Goal: Communication & Community: Answer question/provide support

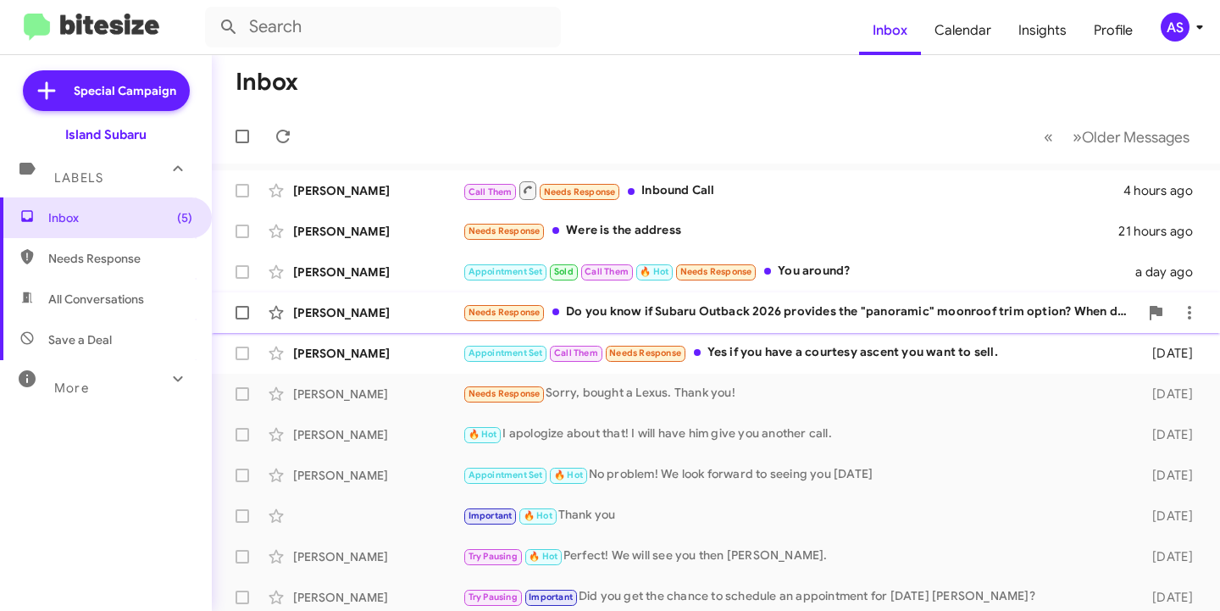
click at [392, 317] on div "[PERSON_NAME]" at bounding box center [377, 312] width 169 height 17
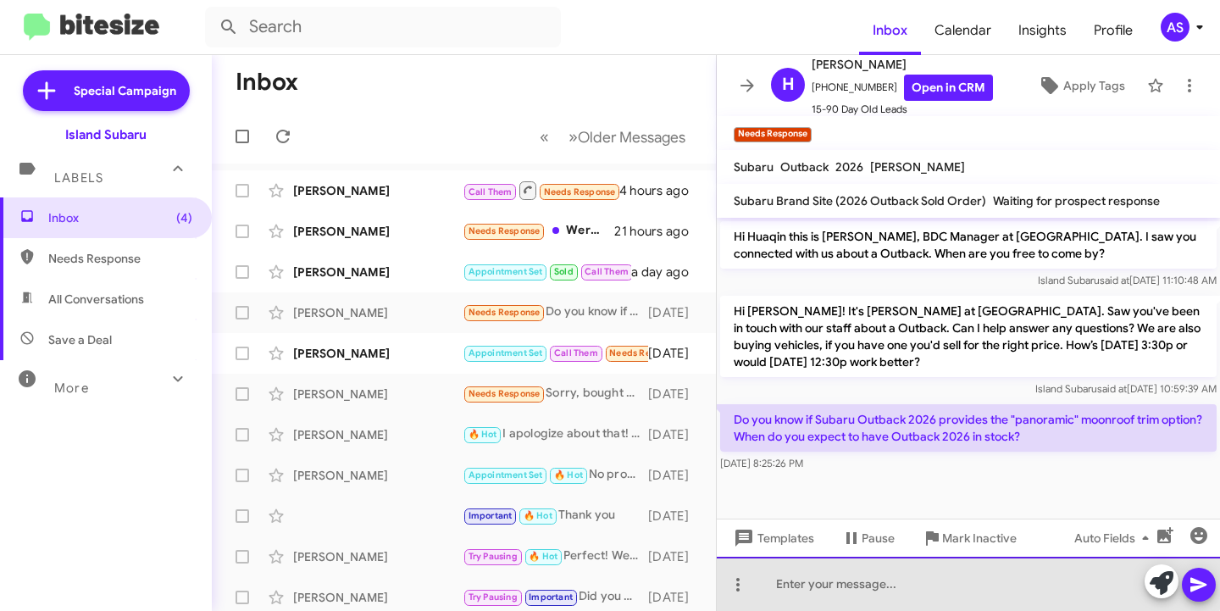
click at [926, 564] on div at bounding box center [967, 583] width 503 height 54
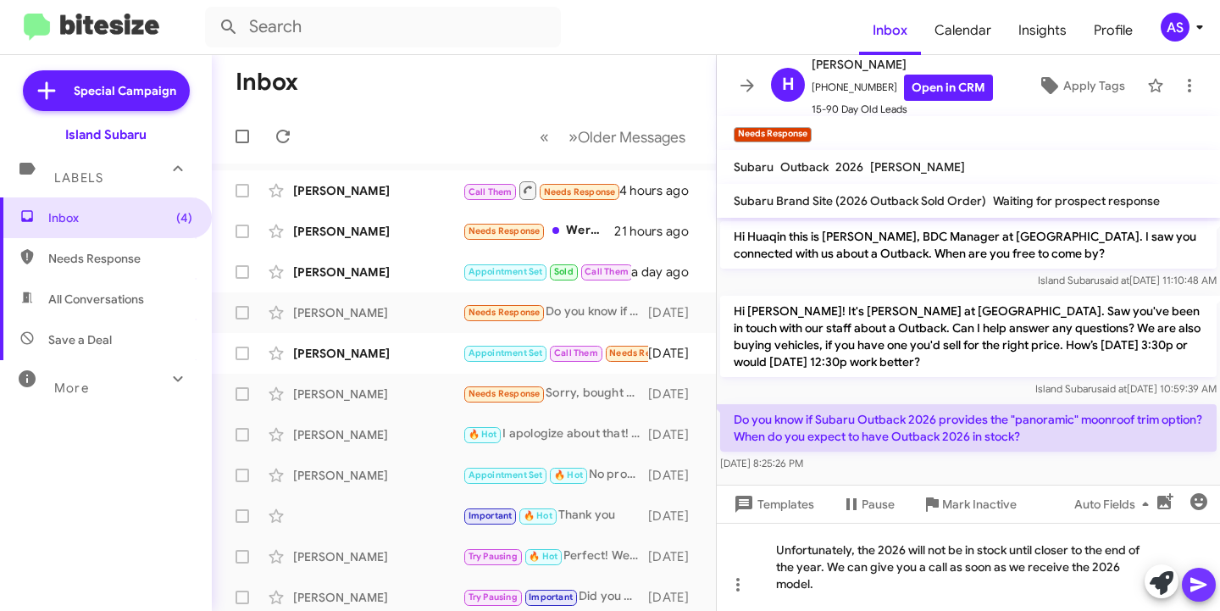
click at [1194, 587] on icon at bounding box center [1198, 585] width 16 height 14
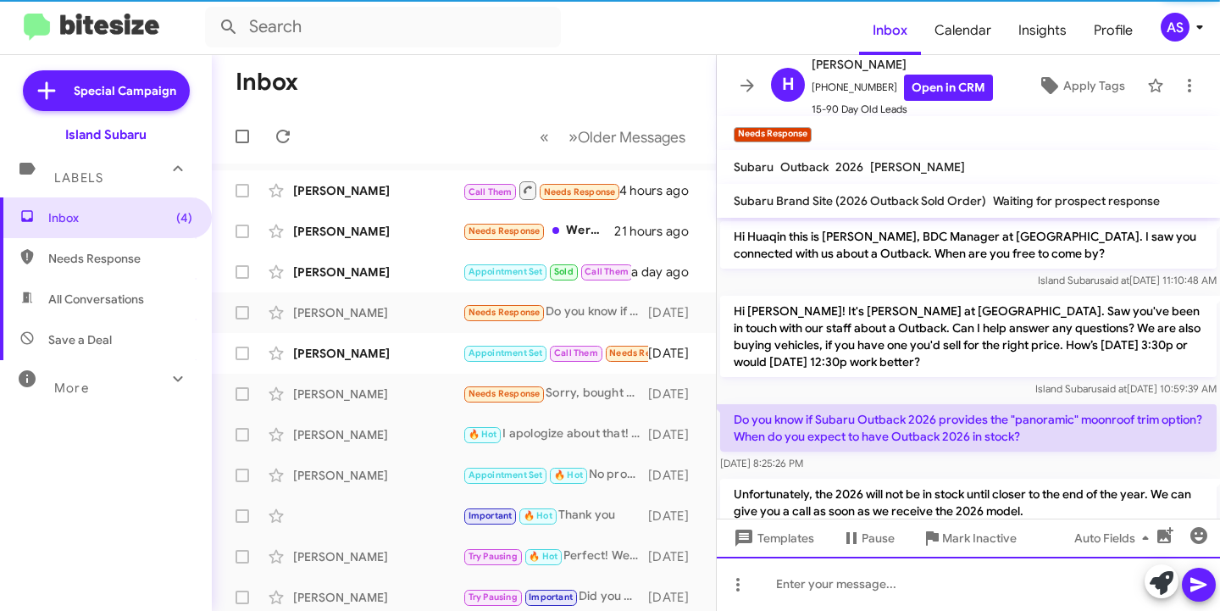
scroll to position [48, 0]
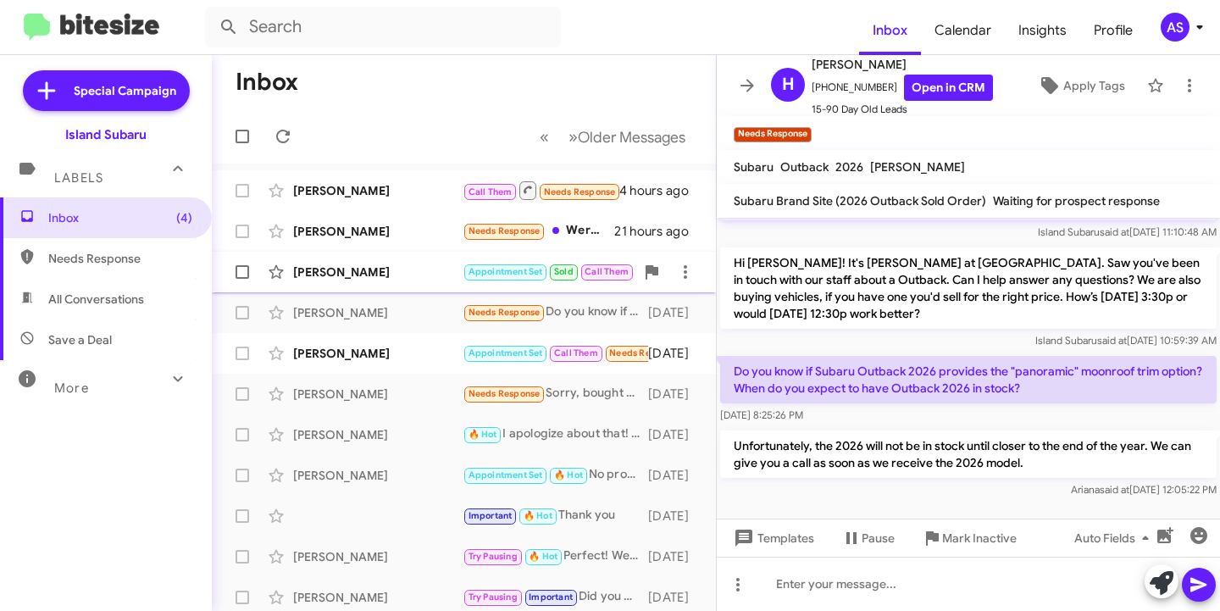
click at [377, 267] on div "[PERSON_NAME]" at bounding box center [377, 271] width 169 height 17
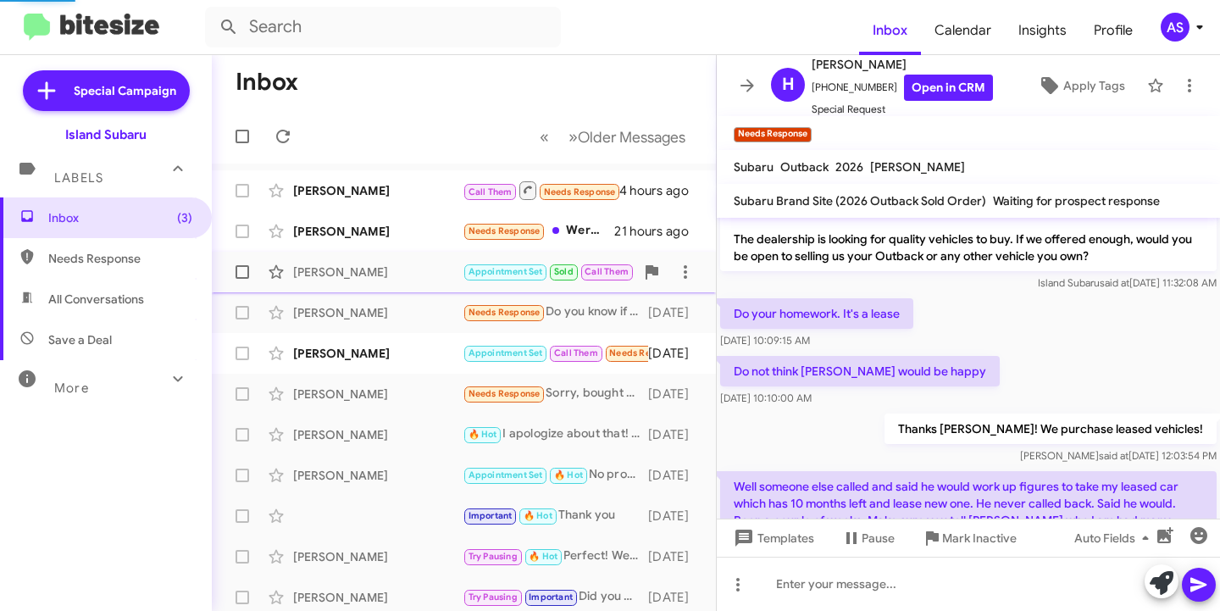
scroll to position [1121, 0]
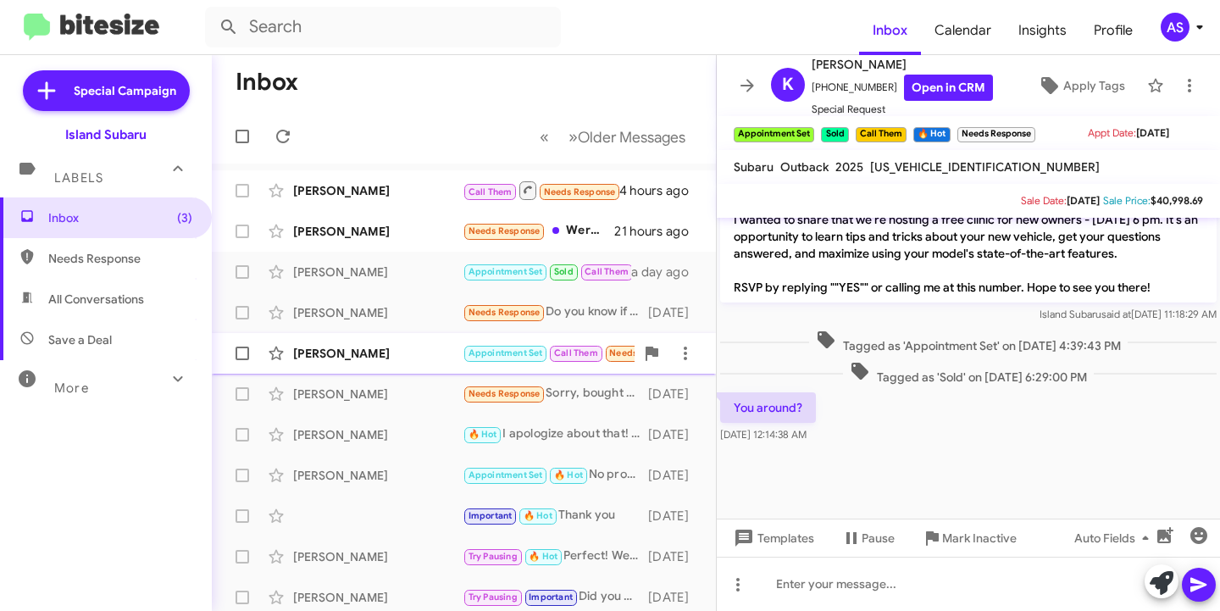
click at [373, 356] on div "[PERSON_NAME]" at bounding box center [377, 353] width 169 height 17
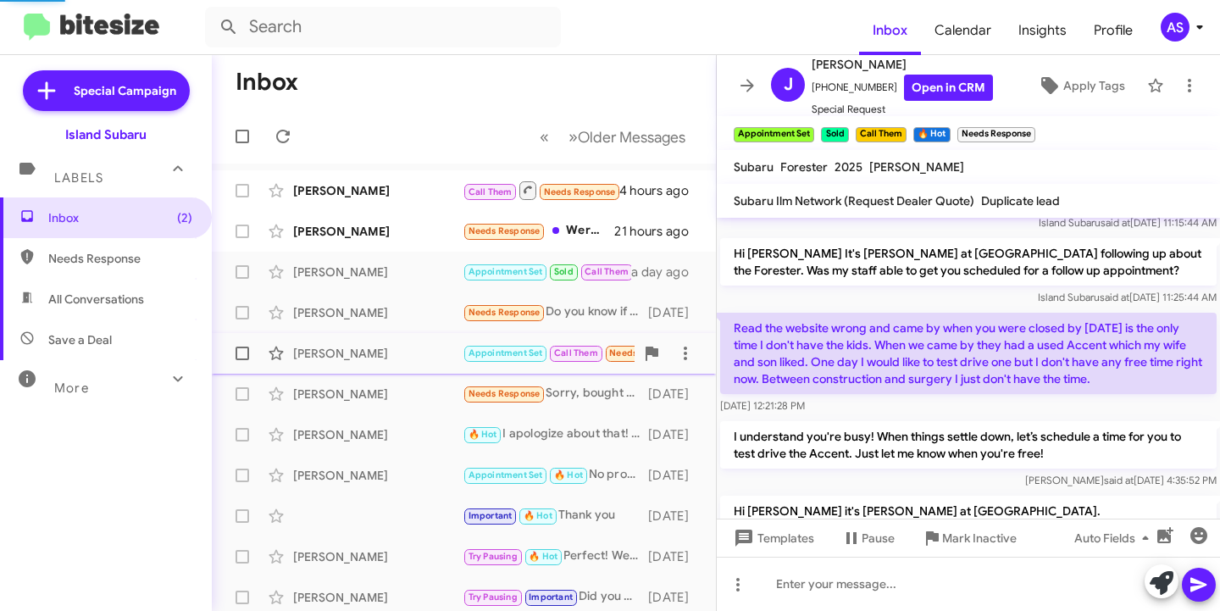
scroll to position [1529, 0]
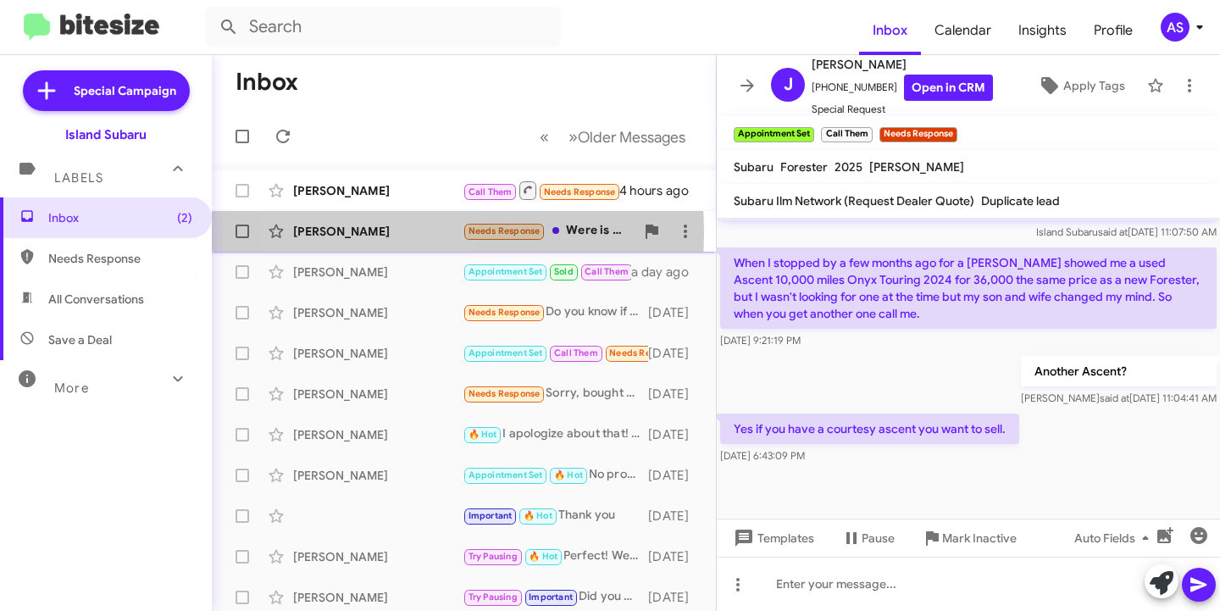
click at [375, 232] on div "[PERSON_NAME]" at bounding box center [377, 231] width 169 height 17
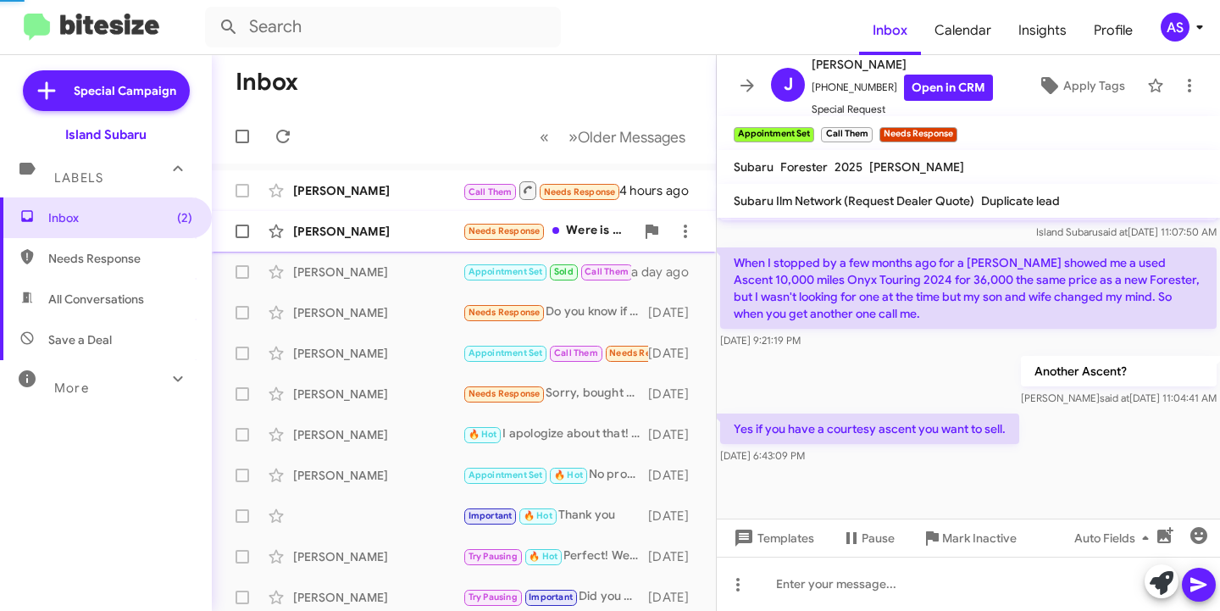
scroll to position [758, 0]
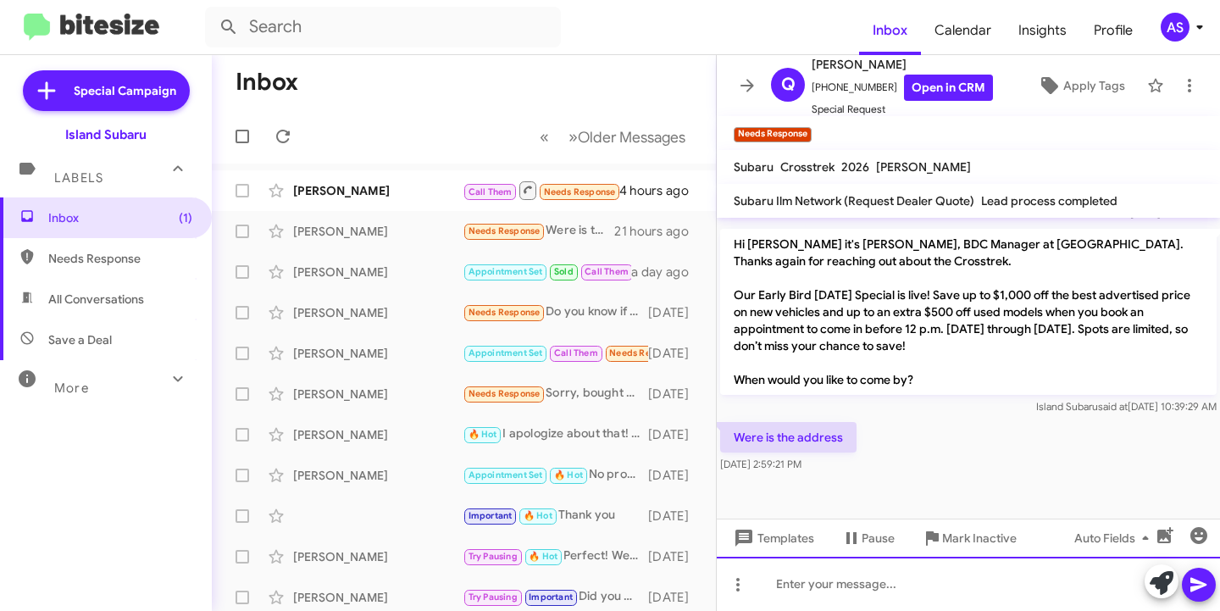
click at [913, 574] on div at bounding box center [967, 583] width 503 height 54
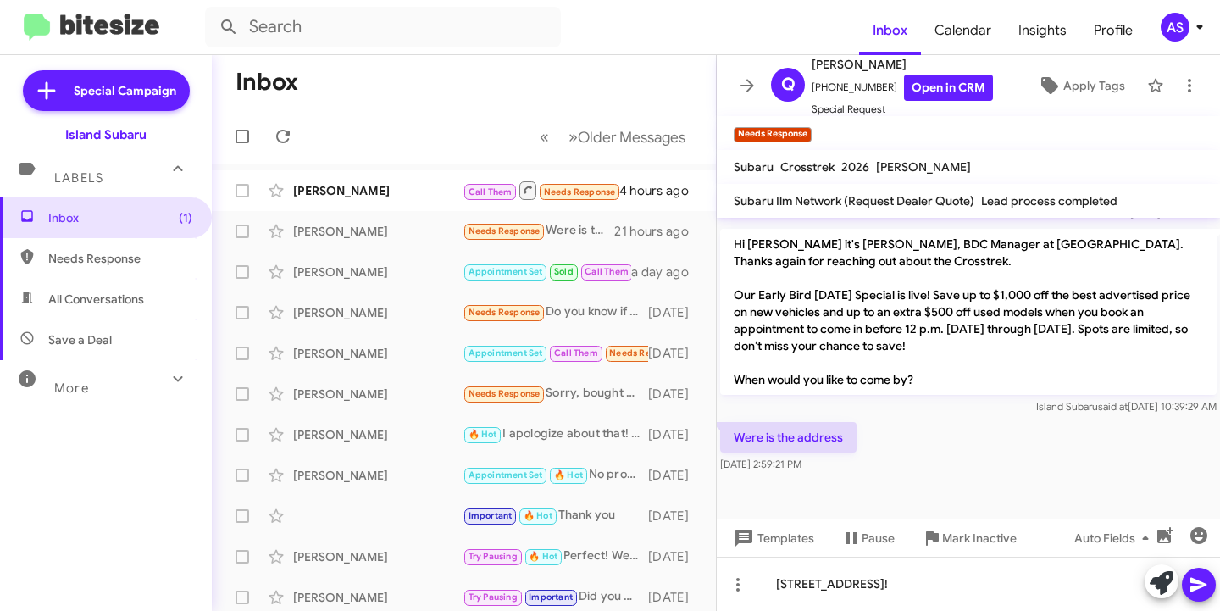
click at [1208, 571] on span at bounding box center [1198, 584] width 20 height 34
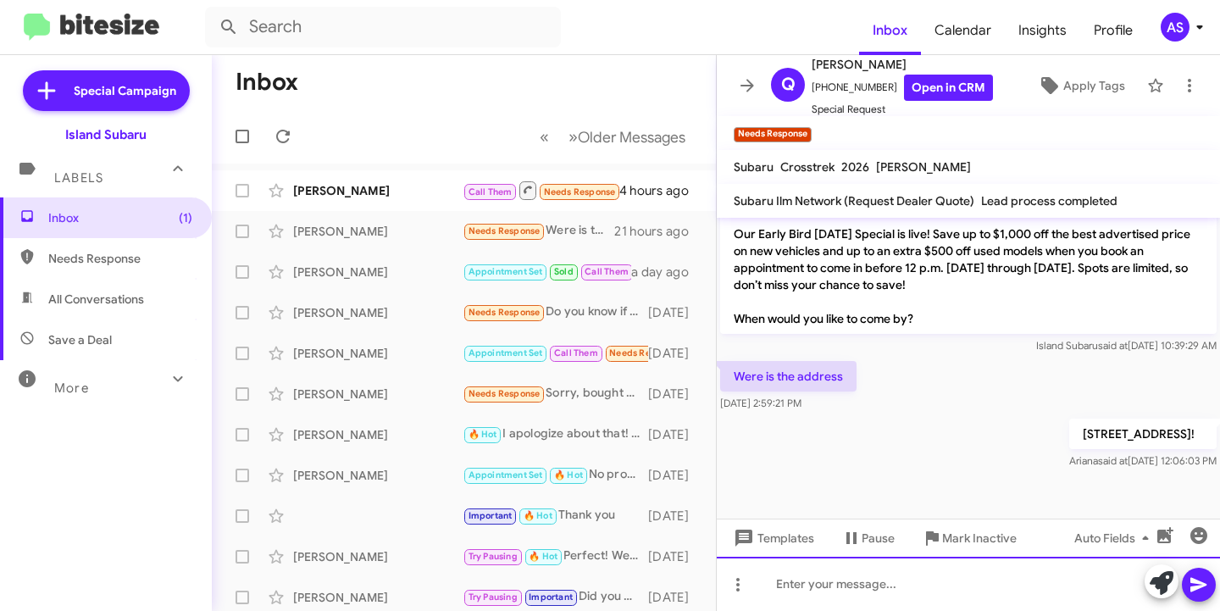
scroll to position [820, 0]
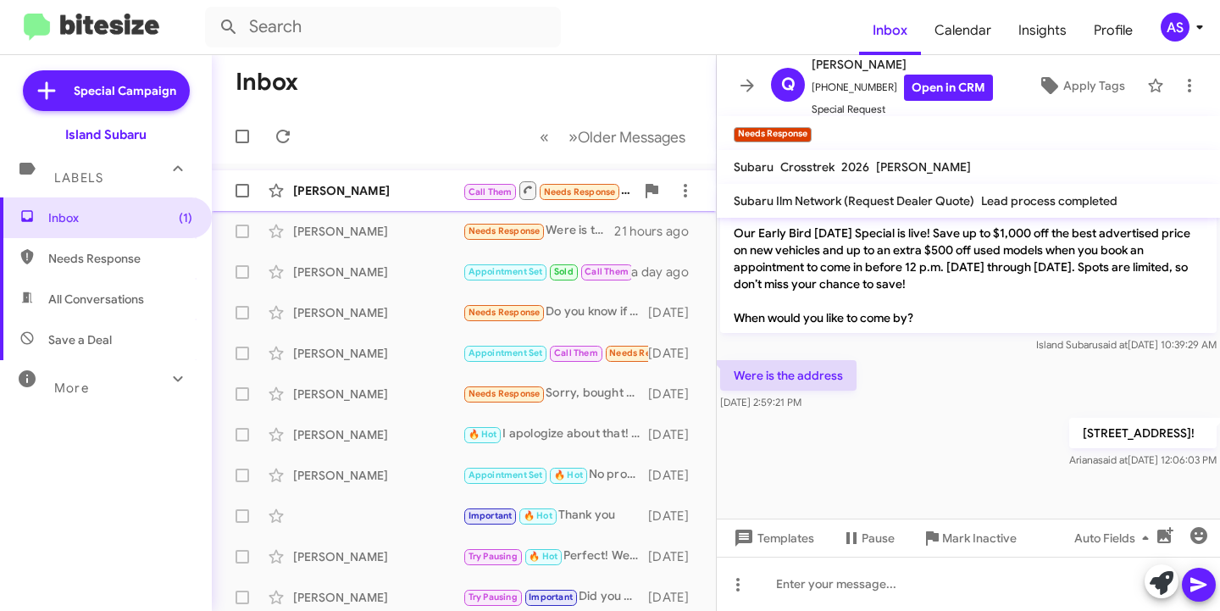
click at [384, 182] on div "[PERSON_NAME]" at bounding box center [377, 190] width 169 height 17
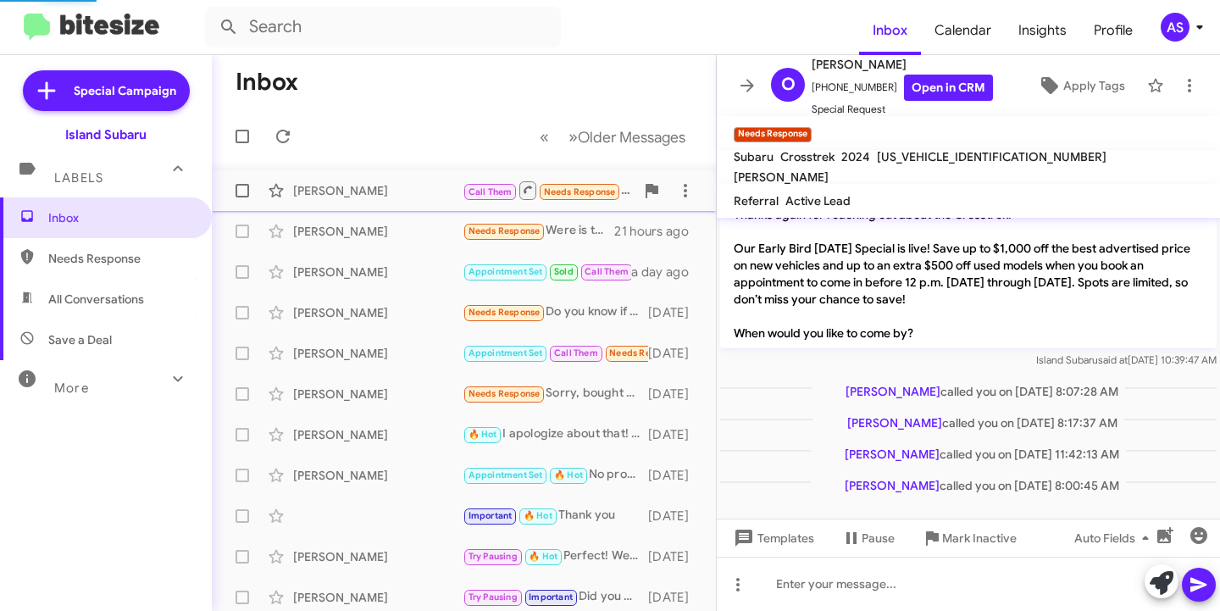
scroll to position [39, 0]
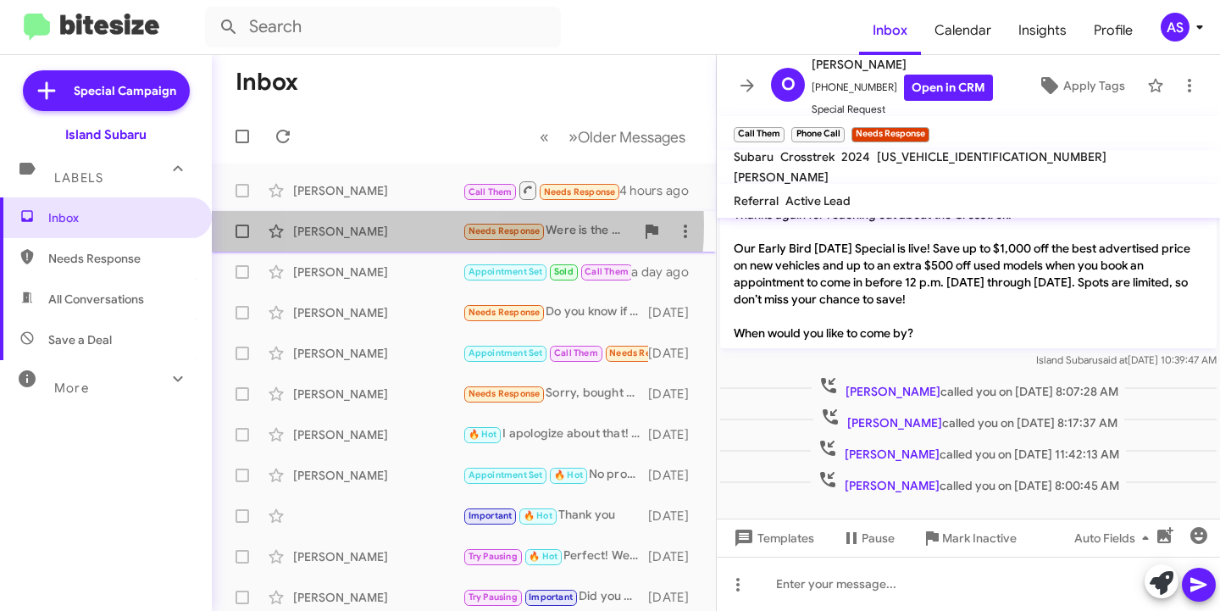
click at [386, 225] on div "[PERSON_NAME]" at bounding box center [377, 231] width 169 height 17
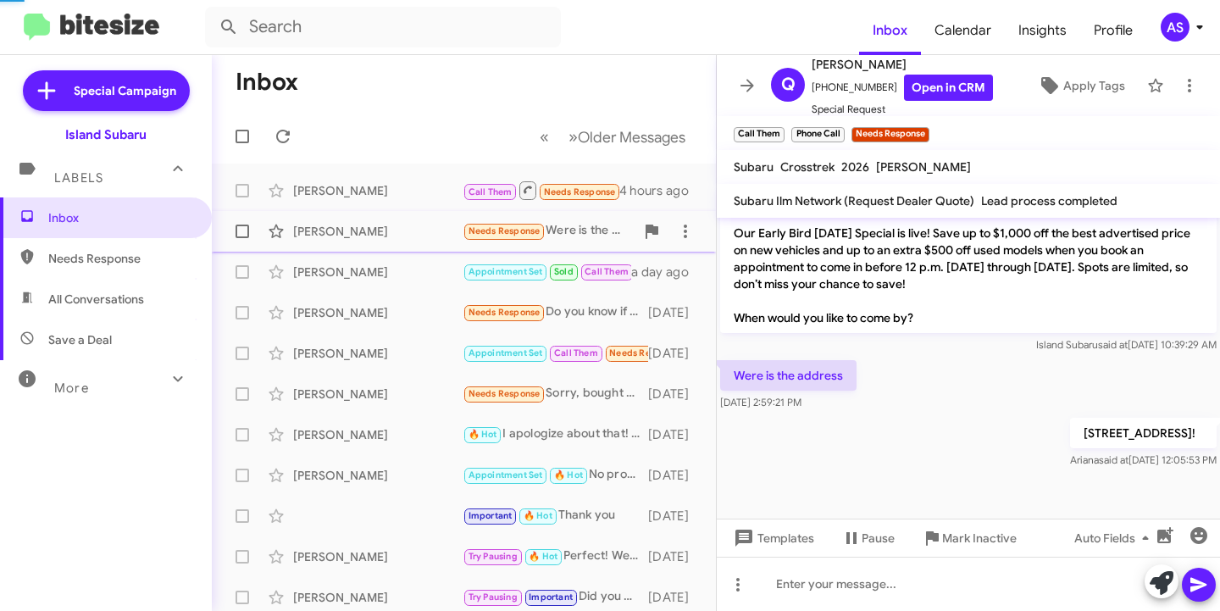
scroll to position [786, 0]
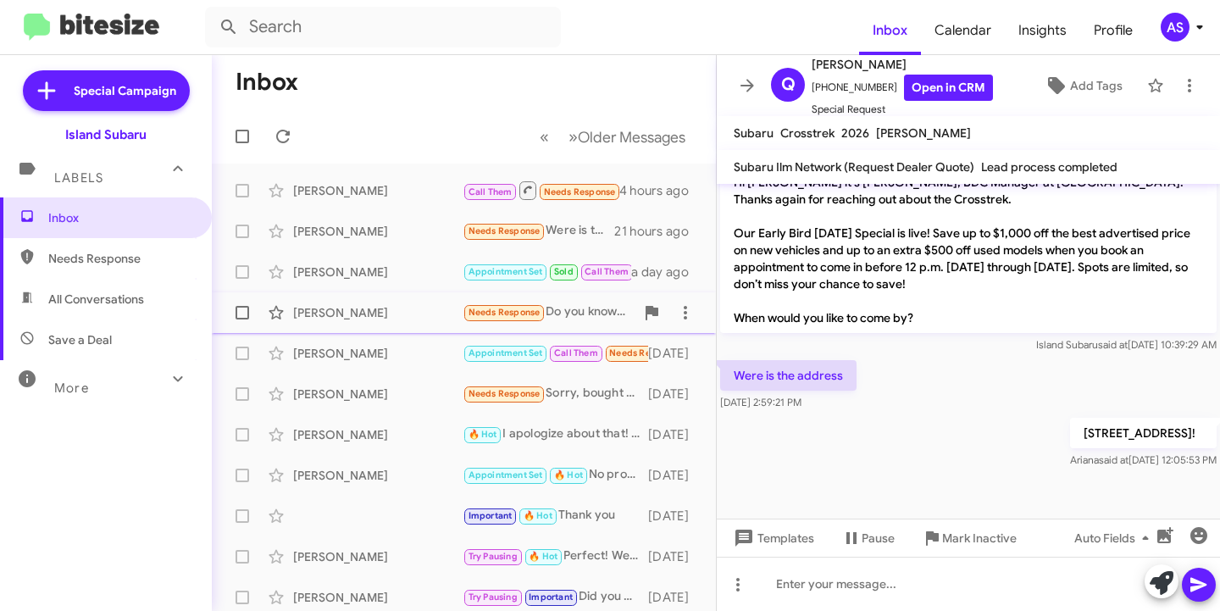
click at [398, 301] on div "[PERSON_NAME] Needs Response Do you know if Subaru Outback 2026 provides the "p…" at bounding box center [463, 313] width 477 height 34
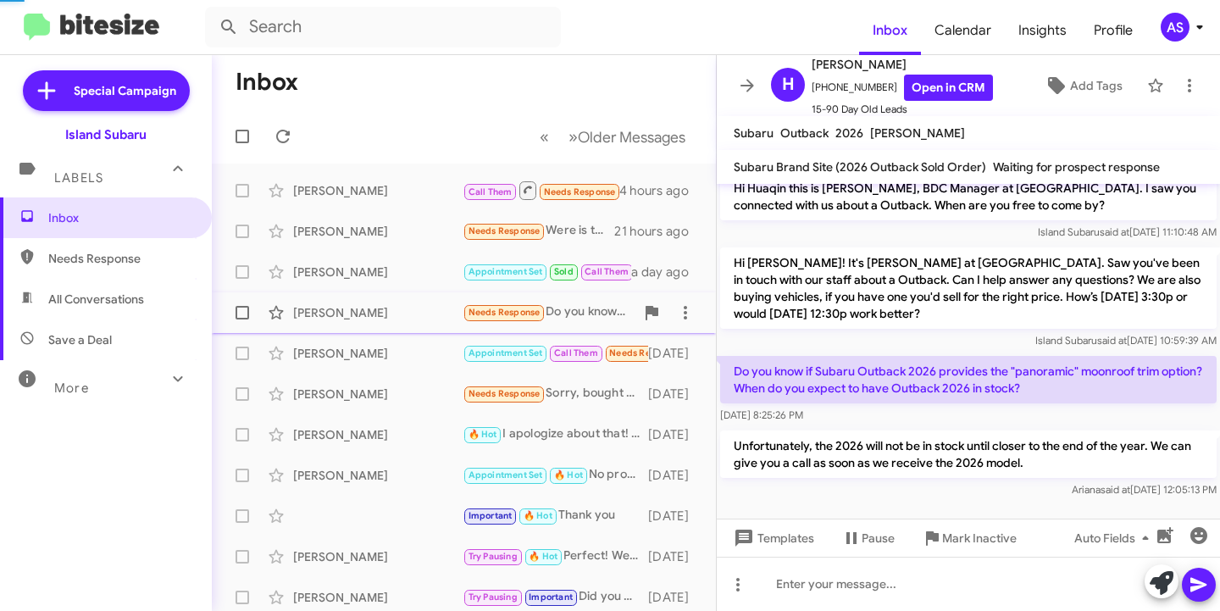
scroll to position [14, 0]
